Goal: Obtain resource: Download file/media

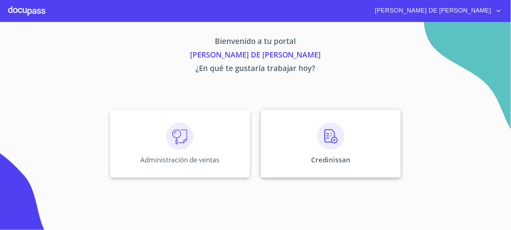
click at [268, 169] on div "Credinissan" at bounding box center [331, 144] width 140 height 68
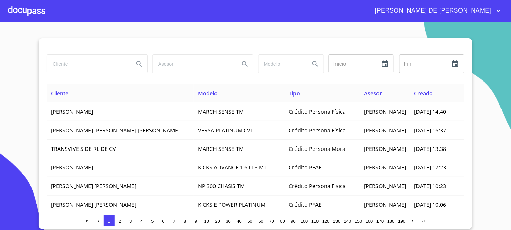
click at [89, 66] on input "search" at bounding box center [87, 64] width 81 height 18
type input "[PERSON_NAME]"
click at [140, 59] on button "Search" at bounding box center [139, 64] width 16 height 16
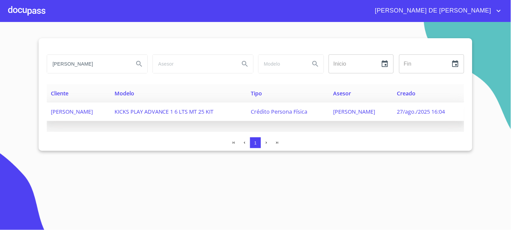
click at [214, 111] on span "KICKS PLAY ADVANCE 1 6 LTS MT 25 KIT" at bounding box center [163, 111] width 99 height 7
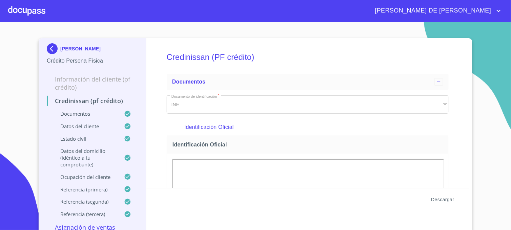
click at [437, 201] on span "Descargar" at bounding box center [442, 200] width 23 height 8
